Goal: Transaction & Acquisition: Purchase product/service

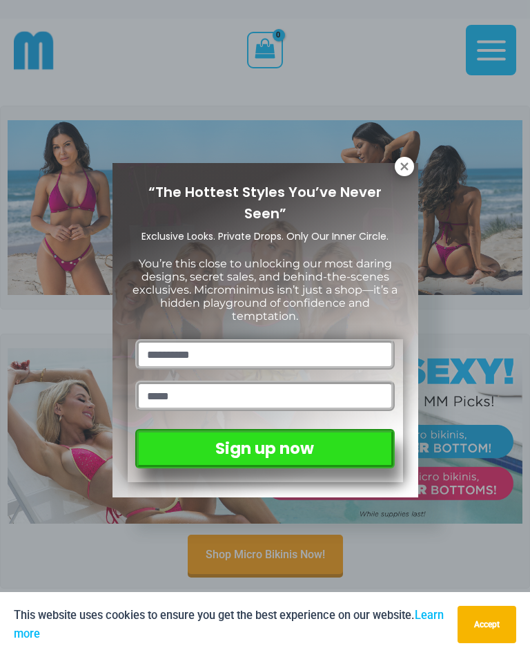
click at [405, 166] on icon at bounding box center [404, 166] width 8 height 8
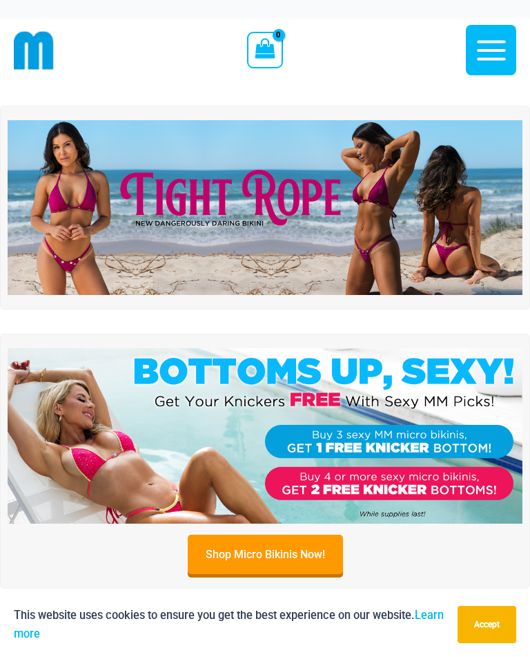
click at [484, 56] on icon "button" at bounding box center [491, 50] width 35 height 35
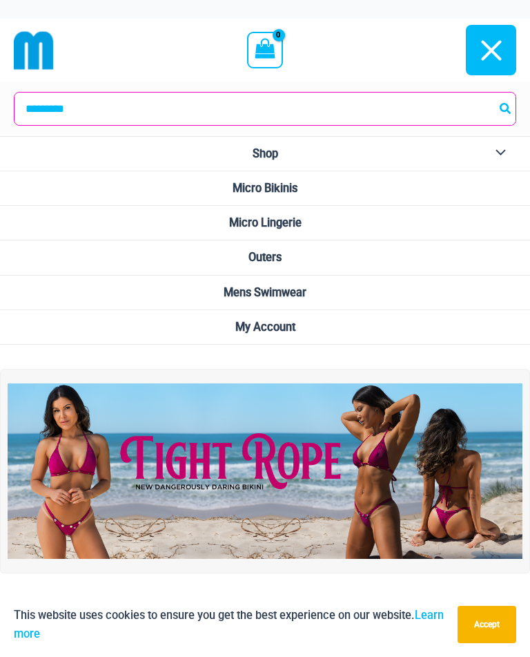
click at [233, 218] on span "Micro Lingerie" at bounding box center [265, 222] width 73 height 13
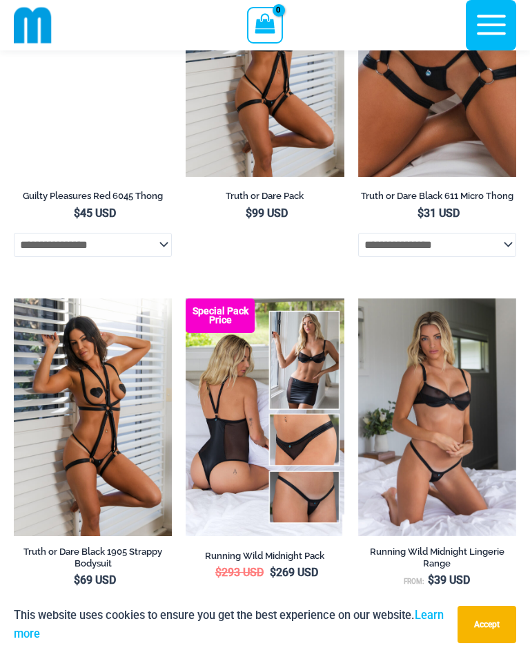
scroll to position [1064, 0]
